Goal: Information Seeking & Learning: Learn about a topic

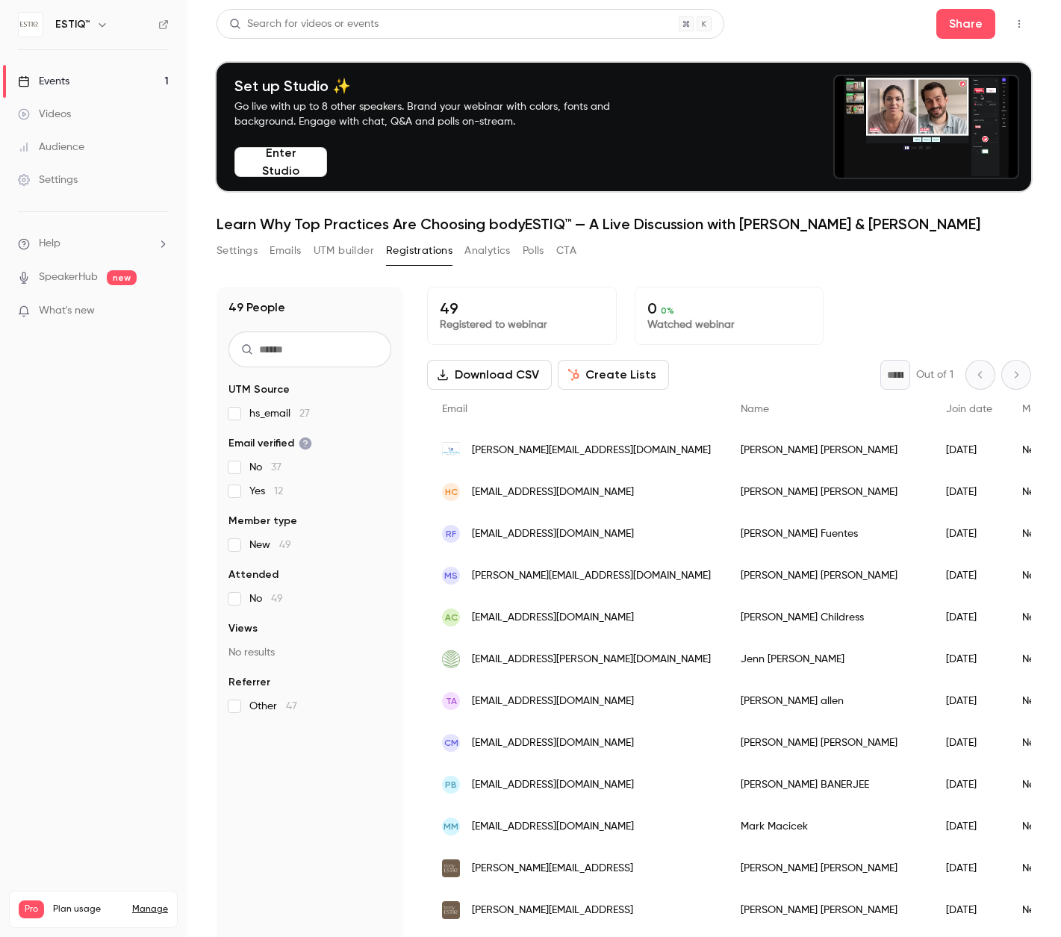
click at [91, 80] on link "Events 1" at bounding box center [93, 81] width 187 height 33
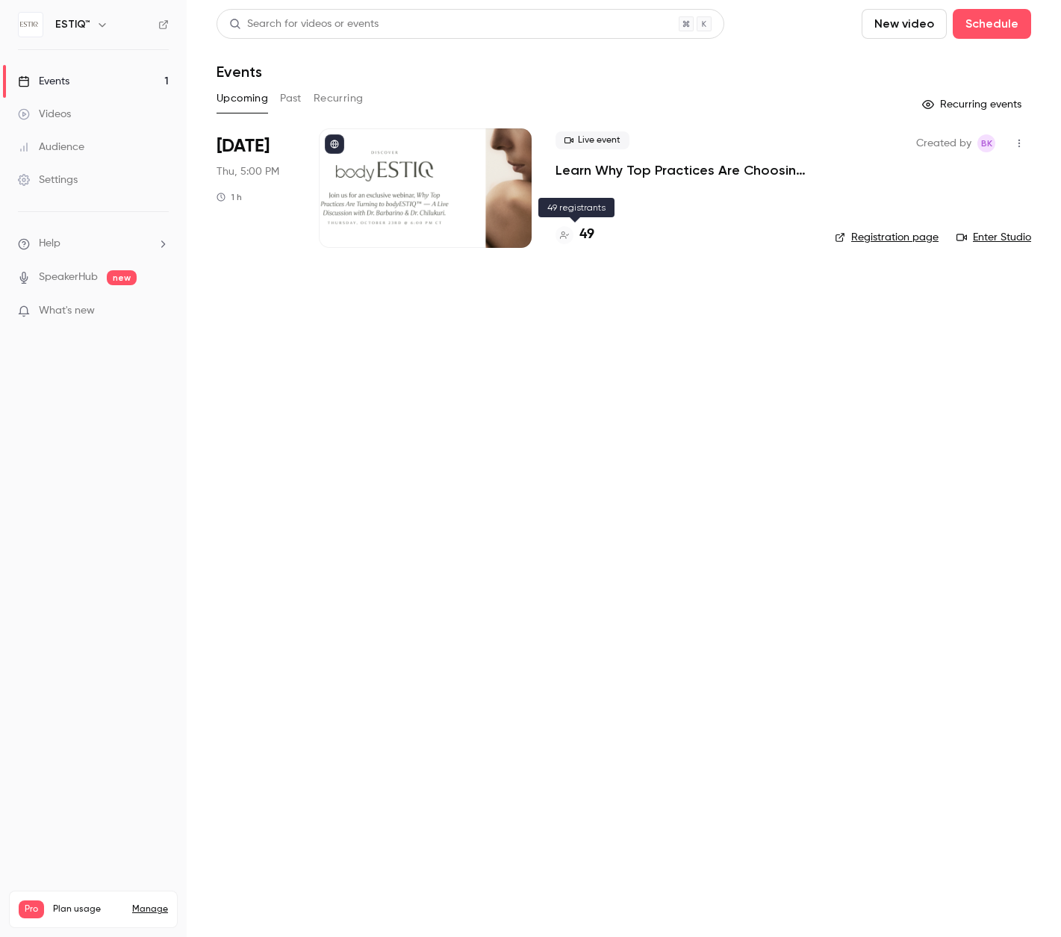
click at [584, 231] on h4 "49" at bounding box center [586, 235] width 15 height 20
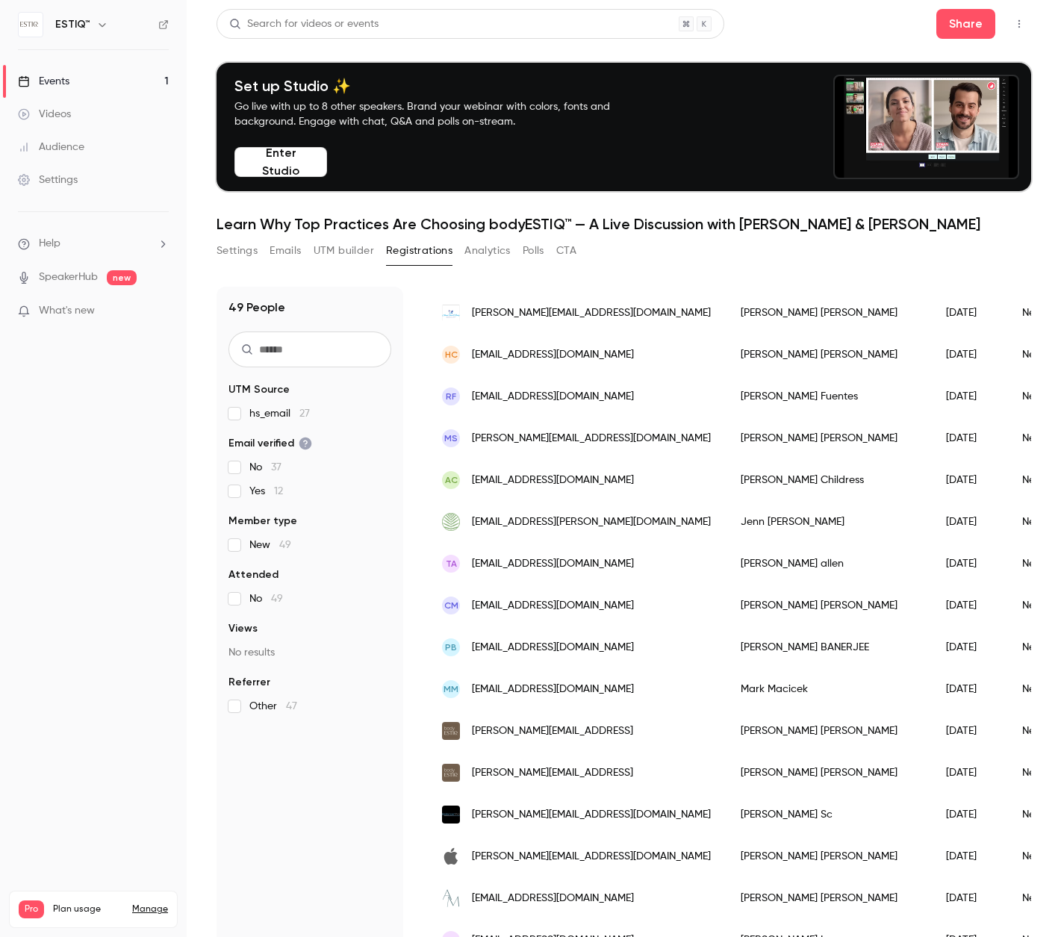
scroll to position [163, 0]
